Goal: Transaction & Acquisition: Book appointment/travel/reservation

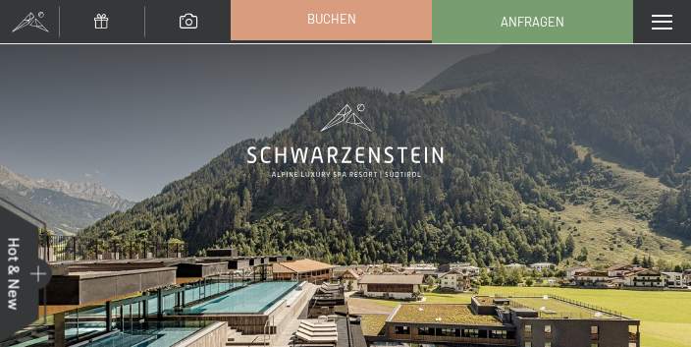
click at [328, 26] on span "Buchen" at bounding box center [331, 19] width 49 height 18
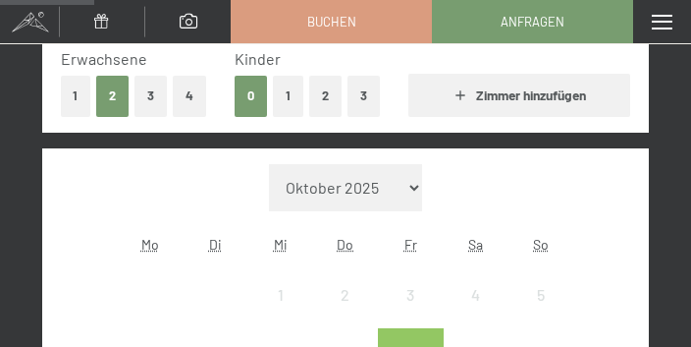
click at [289, 99] on button "1" at bounding box center [288, 96] width 30 height 40
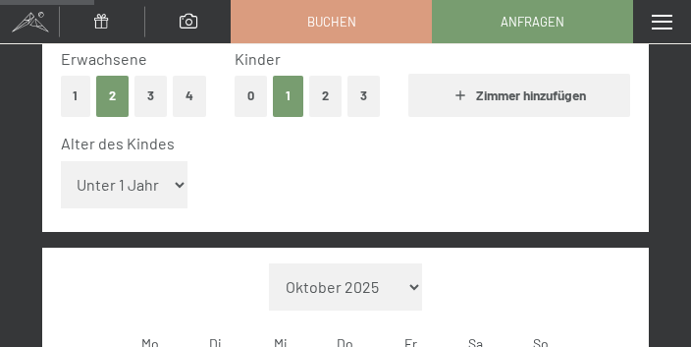
click at [326, 103] on button "2" at bounding box center [325, 96] width 32 height 40
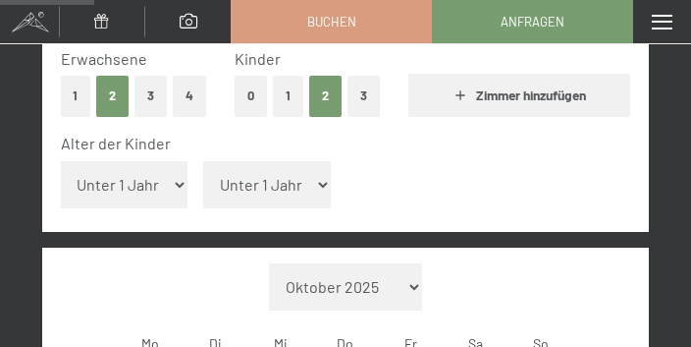
click at [144, 183] on select "Unter 1 Jahr 1 Jahr 2 Jahre 3 Jahre 4 Jahre 5 Jahre 6 Jahre 7 Jahre 8 Jahre 9 J…" at bounding box center [125, 184] width 128 height 47
select select "9"
click at [61, 161] on select "Unter 1 Jahr 1 Jahr 2 Jahre 3 Jahre 4 Jahre 5 Jahre 6 Jahre 7 Jahre 8 Jahre 9 J…" at bounding box center [125, 184] width 128 height 47
click at [290, 181] on select "Unter 1 Jahr 1 Jahr 2 Jahre 3 Jahre 4 Jahre 5 Jahre 6 Jahre 7 Jahre 8 Jahre 9 J…" at bounding box center [267, 184] width 128 height 47
select select "13"
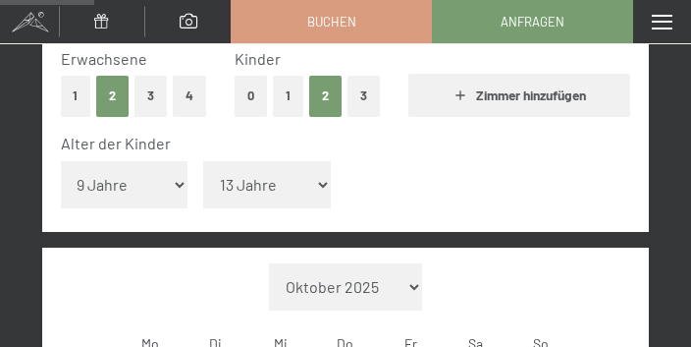
click at [203, 161] on select "Unter 1 Jahr 1 Jahr 2 Jahre 3 Jahre 4 Jahre 5 Jahre 6 Jahre 7 Jahre 8 Jahre 9 J…" at bounding box center [267, 184] width 128 height 47
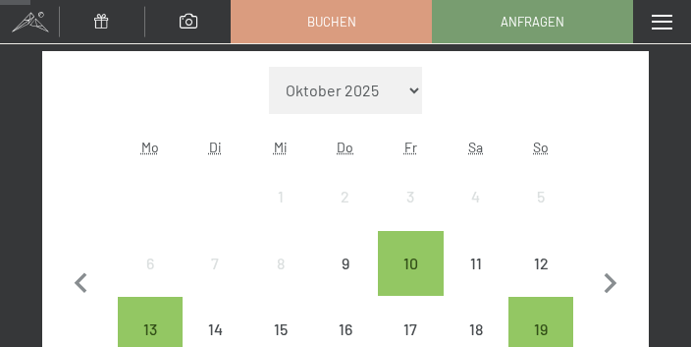
click at [414, 90] on select "Oktober 2025 November 2025 Dezember 2025 Januar 2026 Februar 2026 März 2026 Apr…" at bounding box center [345, 90] width 153 height 47
select select "2026-02-01"
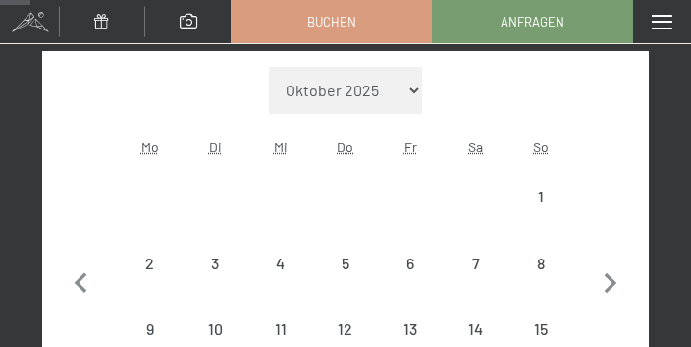
scroll to position [785, 0]
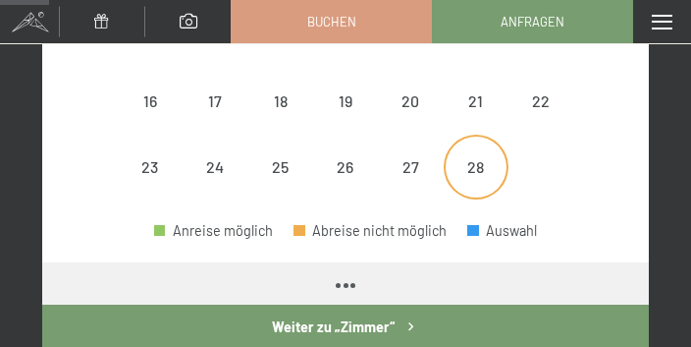
select select "2026-02-01"
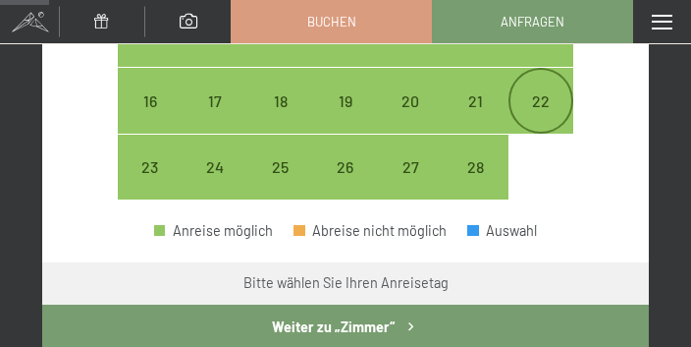
click at [540, 110] on div "22" at bounding box center [540, 123] width 61 height 61
select select "2026-02-01"
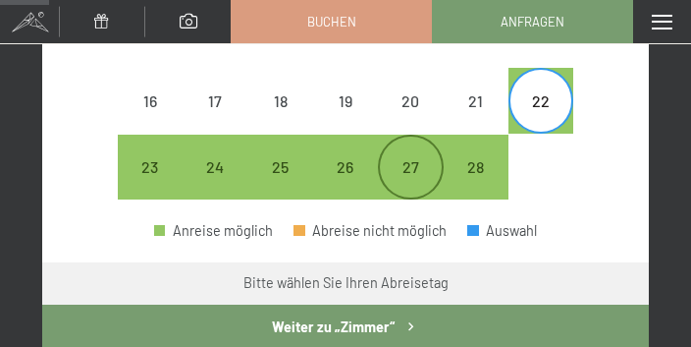
click at [427, 157] on div "27" at bounding box center [410, 166] width 61 height 61
select select "2026-02-01"
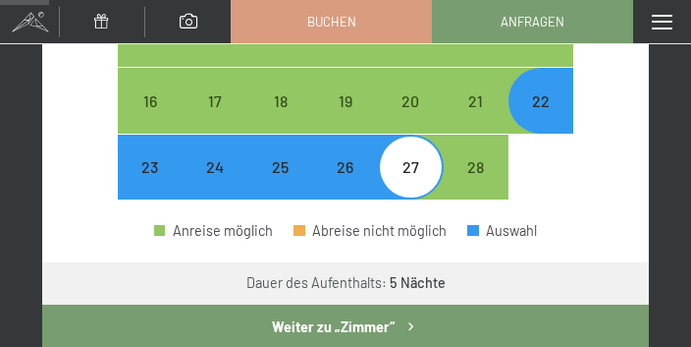
click at [391, 329] on button "Weiter zu „Zimmer“" at bounding box center [345, 326] width 607 height 45
select select "2026-02-01"
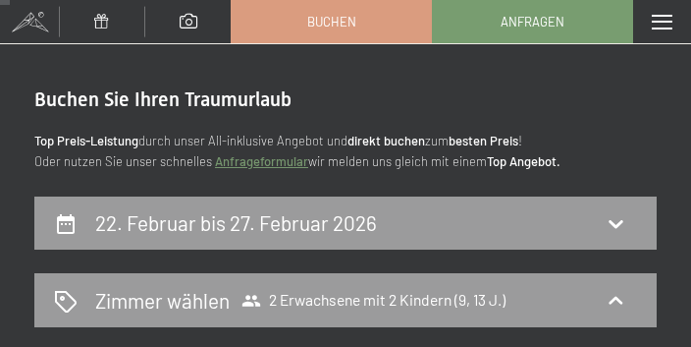
scroll to position [0, 0]
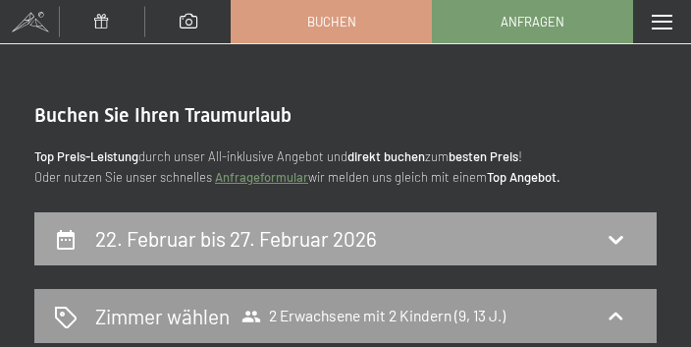
click at [403, 230] on div "22. Februar bis 27. Februar 2026" at bounding box center [345, 238] width 583 height 28
select select "9"
select select "13"
select select "2026-02-01"
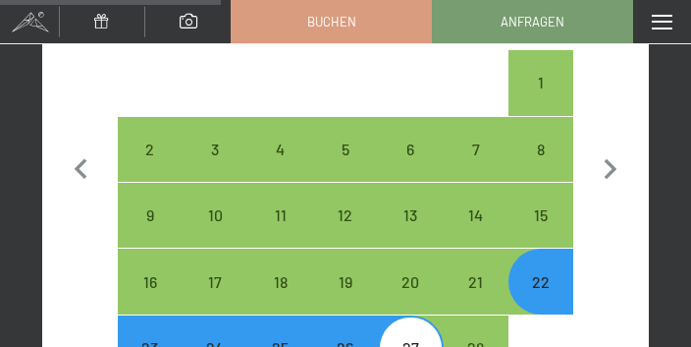
scroll to position [703, 0]
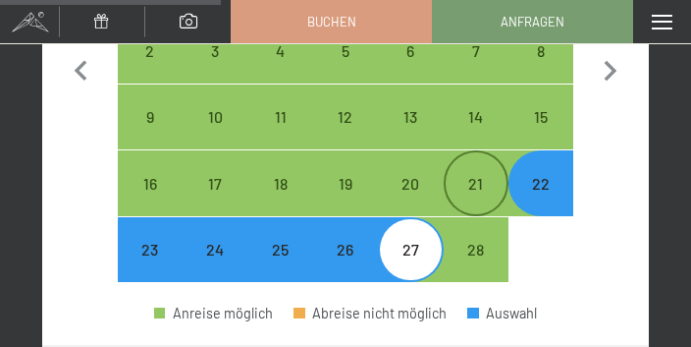
click at [471, 190] on div "21" at bounding box center [476, 206] width 61 height 61
select select "2026-02-01"
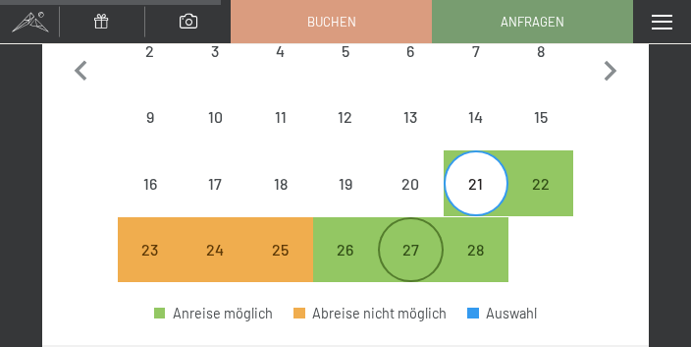
click at [428, 242] on div "27" at bounding box center [410, 272] width 61 height 61
select select "2026-02-01"
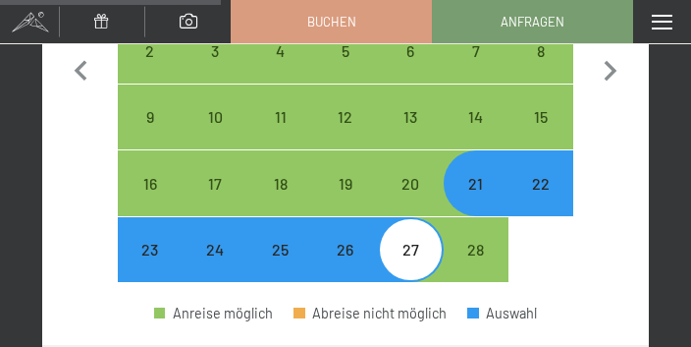
scroll to position [899, 0]
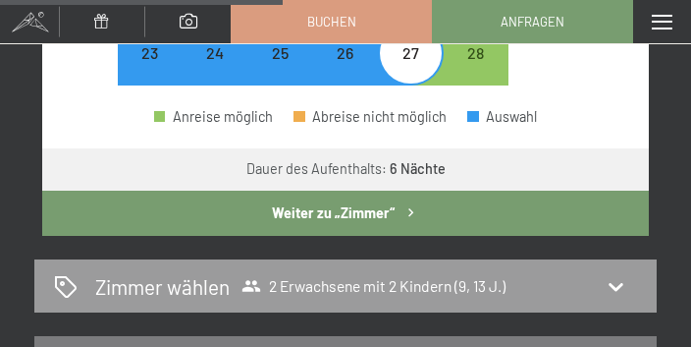
click at [451, 228] on button "Weiter zu „Zimmer“" at bounding box center [345, 212] width 607 height 45
select select "2026-02-01"
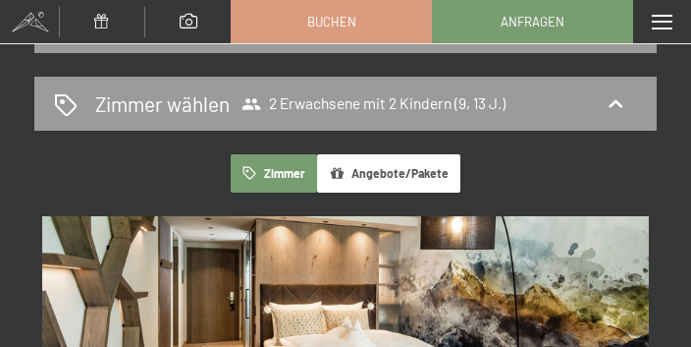
scroll to position [0, 0]
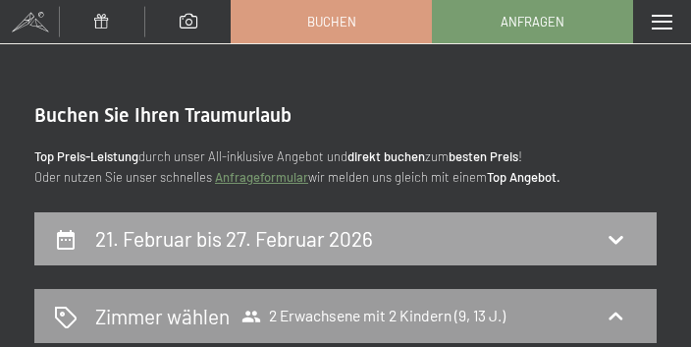
click at [386, 219] on div "21. Februar bis 27. Februar 2026" at bounding box center [345, 239] width 622 height 54
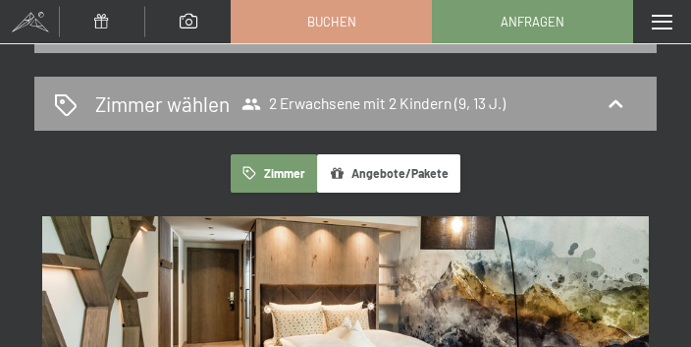
select select "9"
select select "13"
select select "2026-02-01"
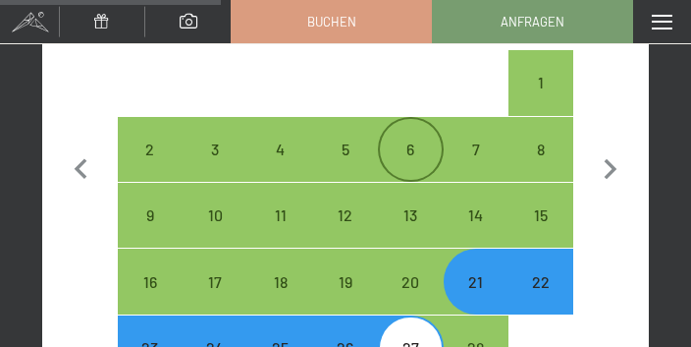
scroll to position [703, 0]
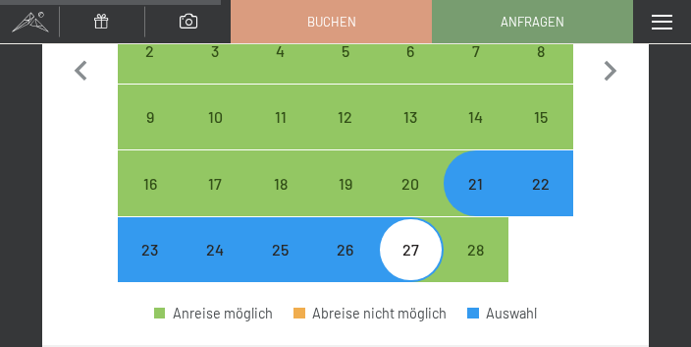
click at [540, 189] on div "22" at bounding box center [540, 206] width 61 height 61
select select "2026-02-01"
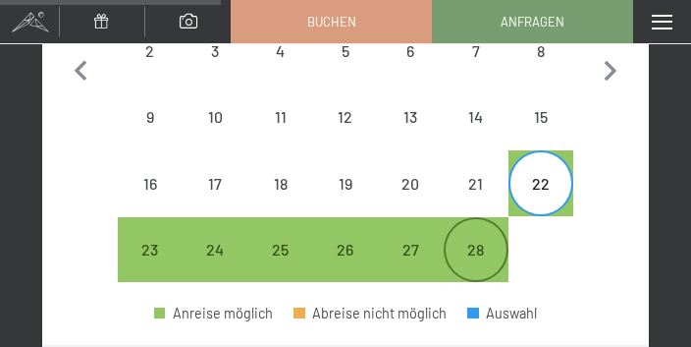
click at [482, 249] on div "28" at bounding box center [476, 272] width 61 height 61
select select "2026-02-01"
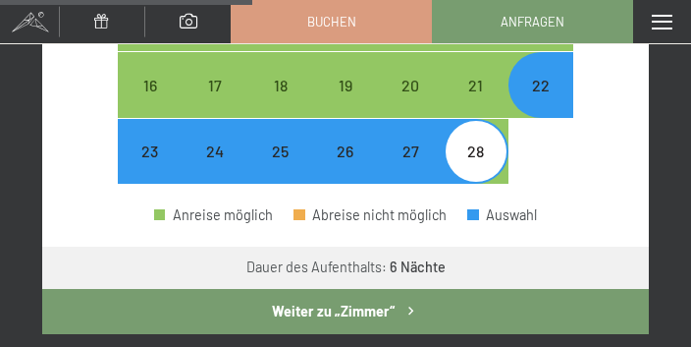
click at [535, 305] on button "Weiter zu „Zimmer“" at bounding box center [345, 311] width 607 height 45
select select "2026-02-01"
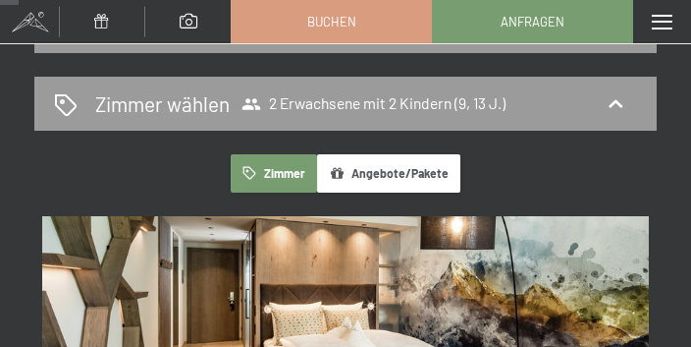
scroll to position [114, 0]
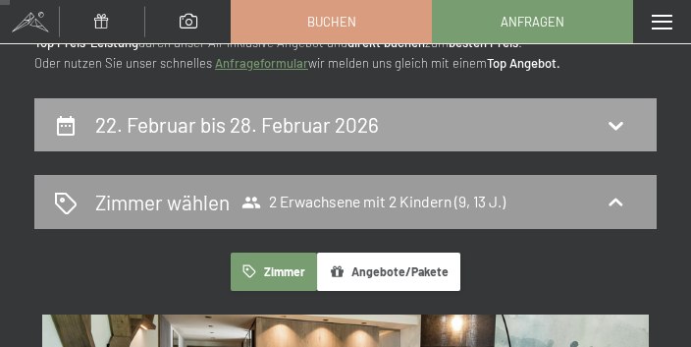
click at [492, 129] on div "22. Februar bis 28. Februar 2026" at bounding box center [345, 124] width 583 height 28
select select "9"
select select "13"
select select "2026-02-01"
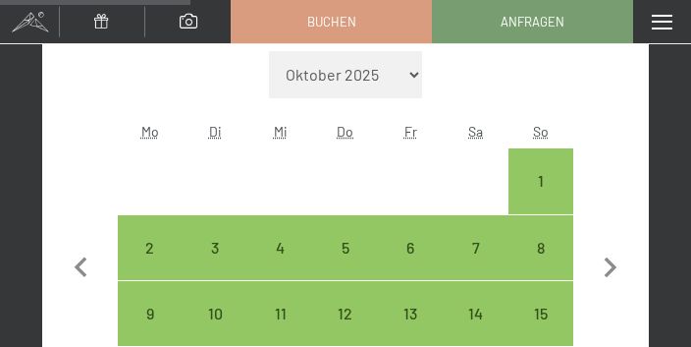
scroll to position [703, 0]
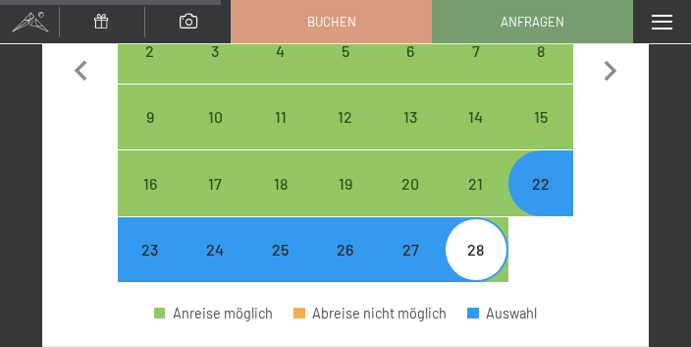
click at [151, 259] on div "23" at bounding box center [150, 272] width 61 height 61
select select "2026-02-01"
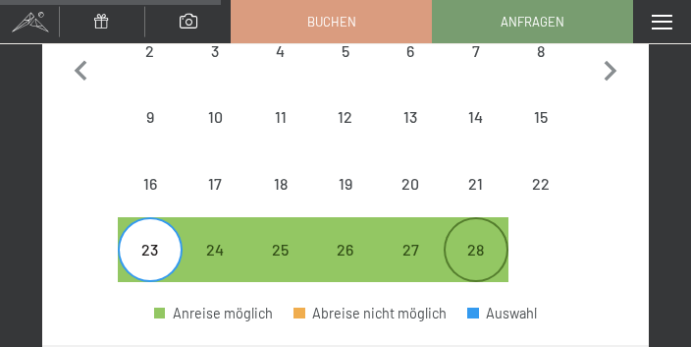
click at [481, 247] on div "28" at bounding box center [476, 272] width 61 height 61
select select "2026-02-01"
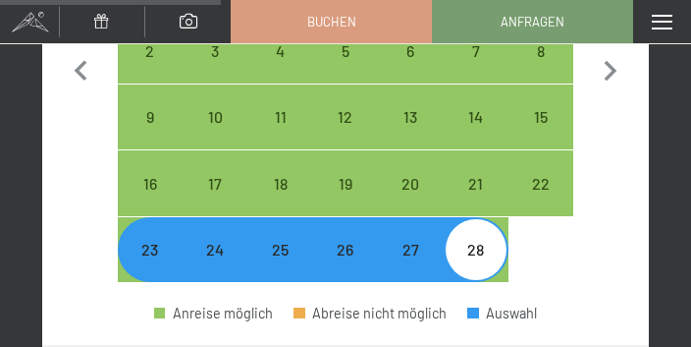
scroll to position [899, 0]
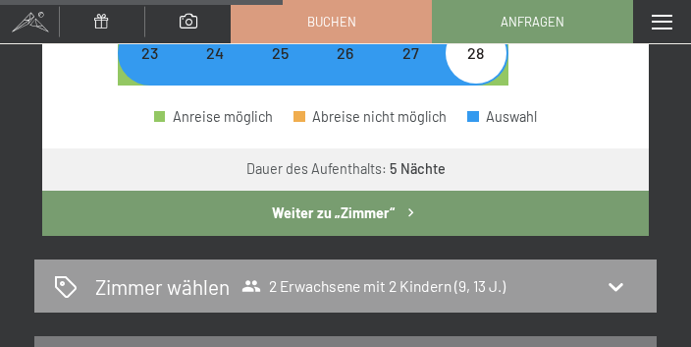
click at [462, 224] on button "Weiter zu „Zimmer“" at bounding box center [345, 212] width 607 height 45
select select "2026-02-01"
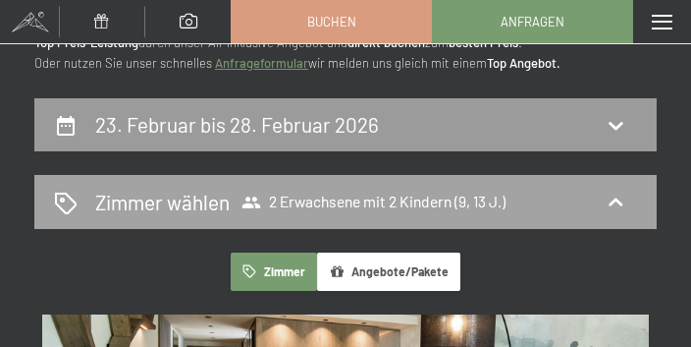
scroll to position [0, 0]
